Goal: Task Accomplishment & Management: Use online tool/utility

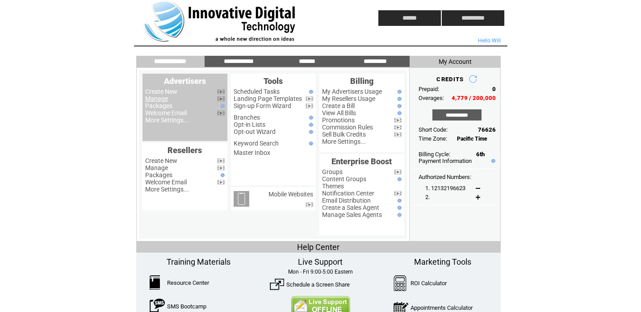
click at [155, 98] on link "Manage" at bounding box center [156, 98] width 23 height 7
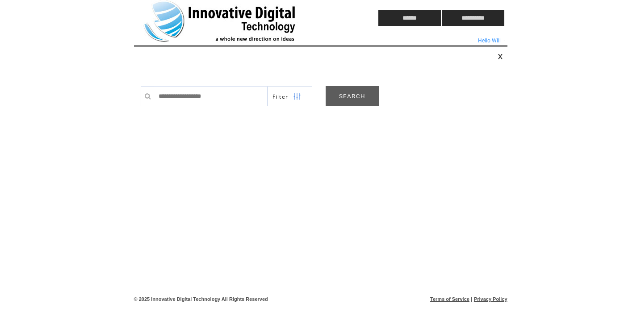
click at [346, 98] on link "SEARCH" at bounding box center [353, 96] width 54 height 20
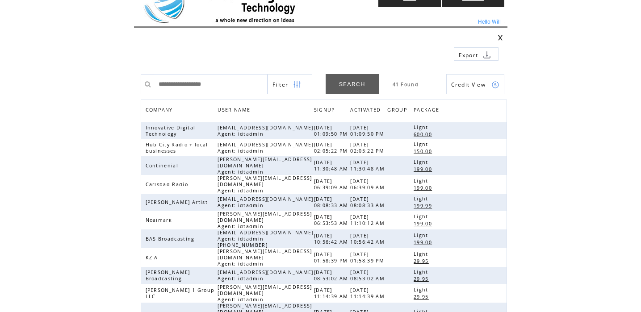
scroll to position [20, 0]
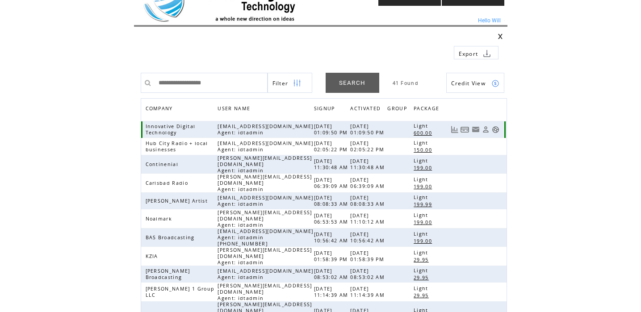
click at [498, 127] on link at bounding box center [496, 130] width 8 height 8
